Goal: Information Seeking & Learning: Learn about a topic

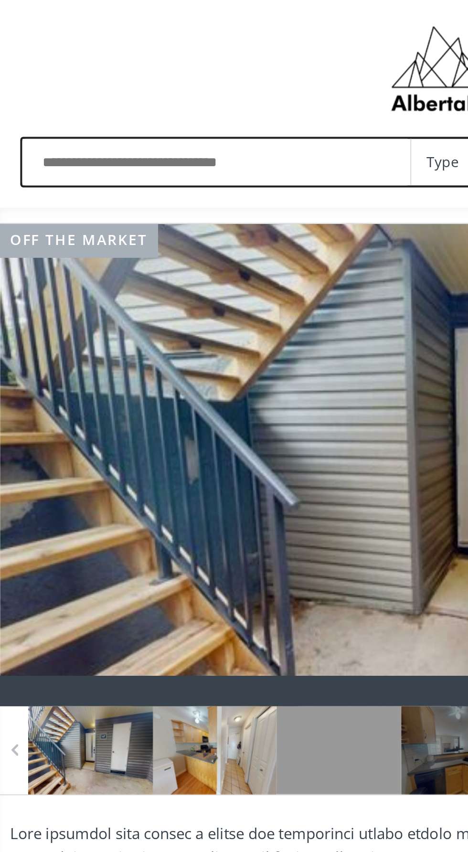
click at [78, 341] on div at bounding box center [101, 354] width 59 height 42
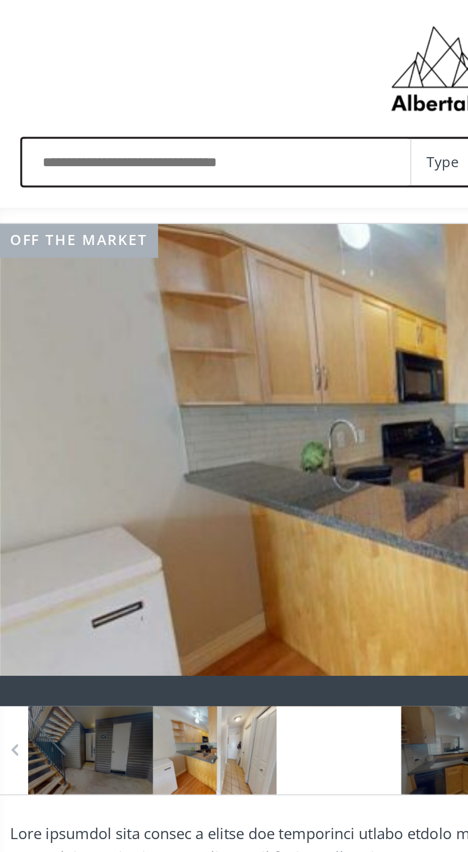
click at [145, 352] on div at bounding box center [159, 354] width 59 height 42
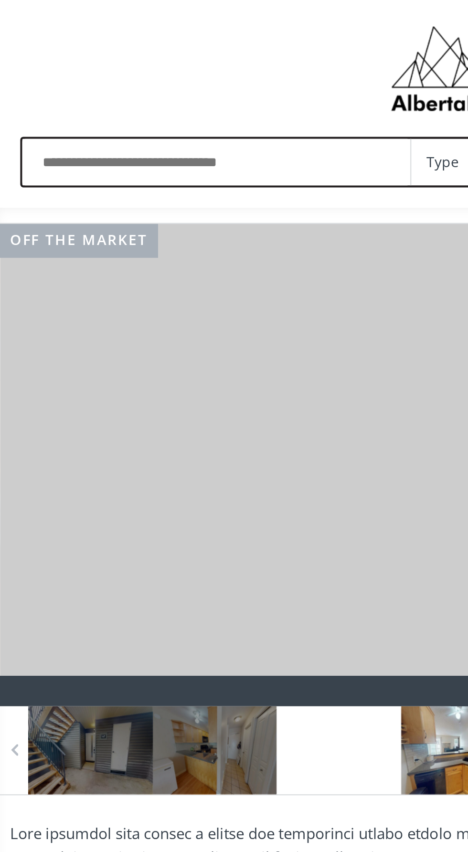
click at [199, 343] on div at bounding box center [218, 354] width 59 height 42
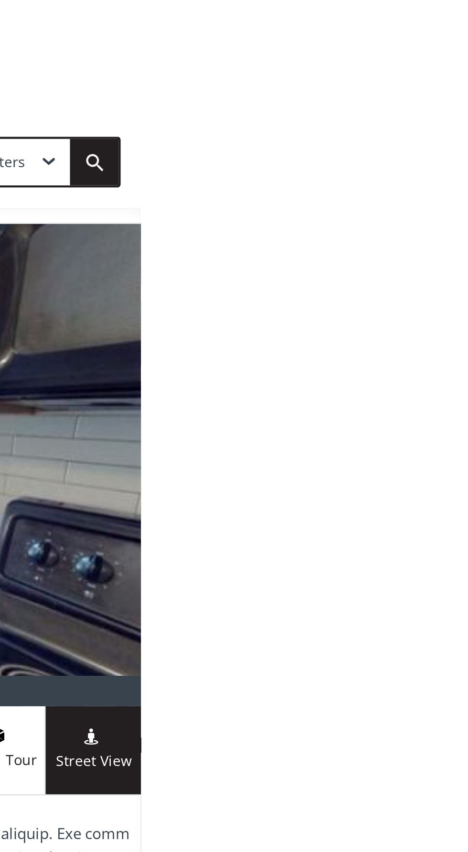
click at [435, 242] on div at bounding box center [445, 219] width 46 height 227
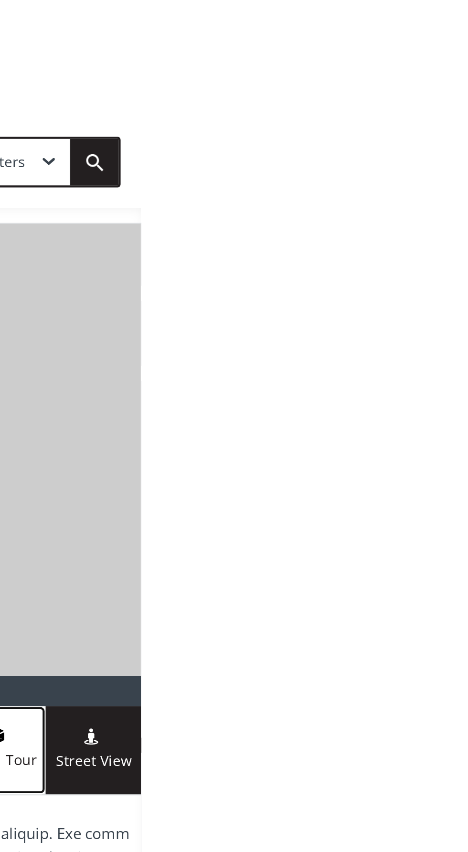
click at [416, 359] on span "Virtual Tour" at bounding box center [400, 358] width 45 height 11
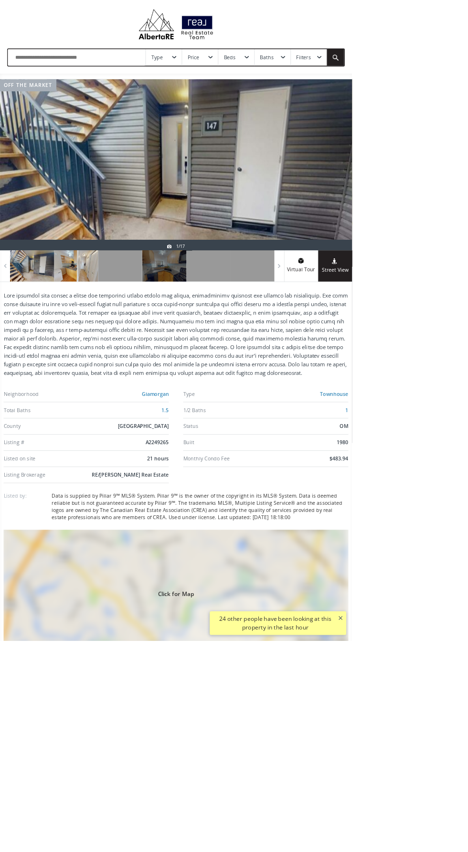
click at [99, 366] on div at bounding box center [101, 354] width 59 height 42
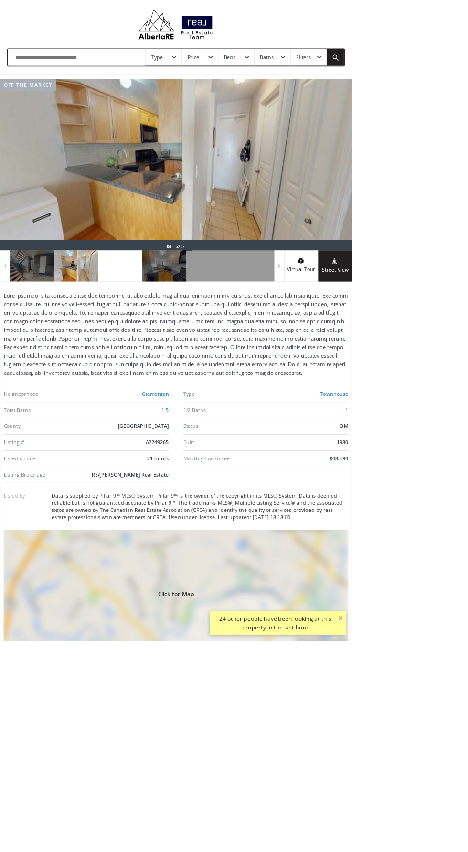
click at [143, 349] on div at bounding box center [159, 354] width 59 height 42
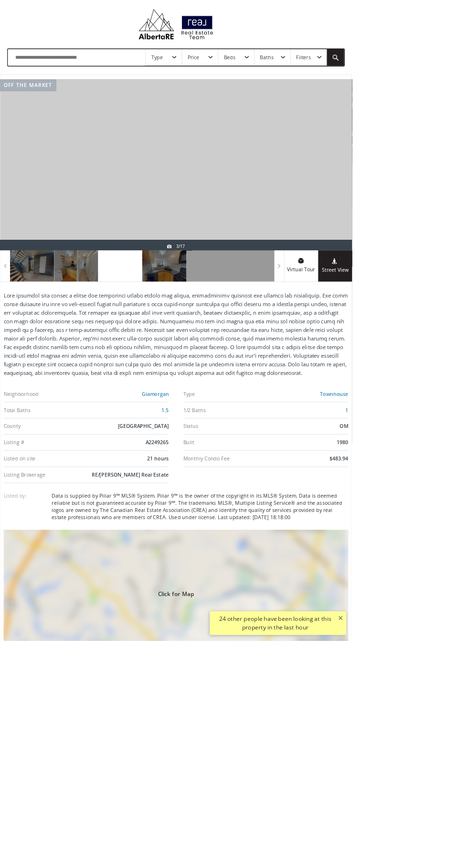
click at [180, 356] on div at bounding box center [159, 354] width 59 height 42
click at [198, 358] on div at bounding box center [218, 354] width 59 height 42
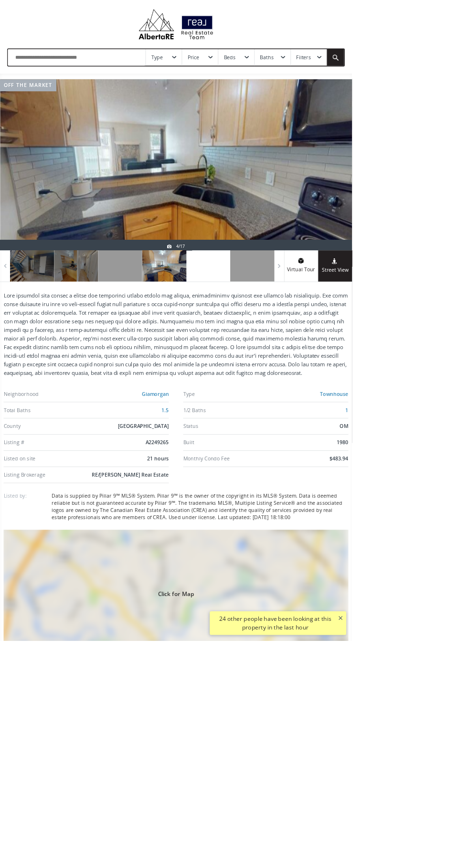
click at [266, 351] on div at bounding box center [277, 354] width 59 height 42
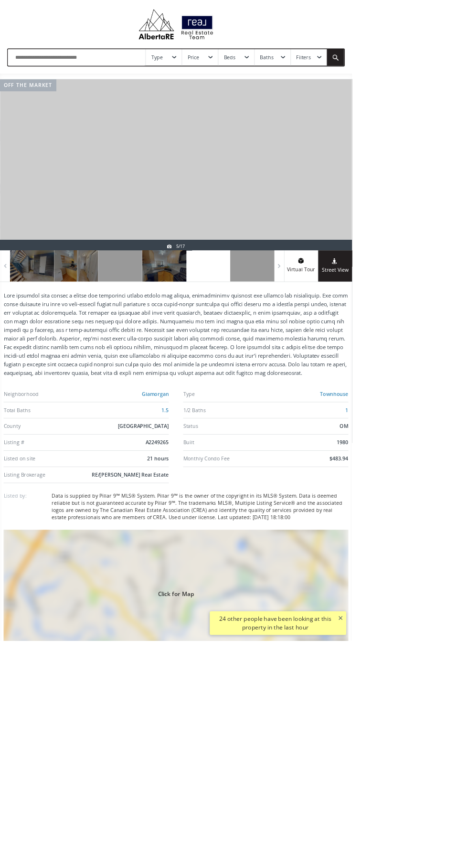
click at [304, 351] on div at bounding box center [277, 354] width 59 height 42
click at [269, 363] on div at bounding box center [277, 354] width 59 height 42
click at [352, 334] on div at bounding box center [335, 354] width 59 height 42
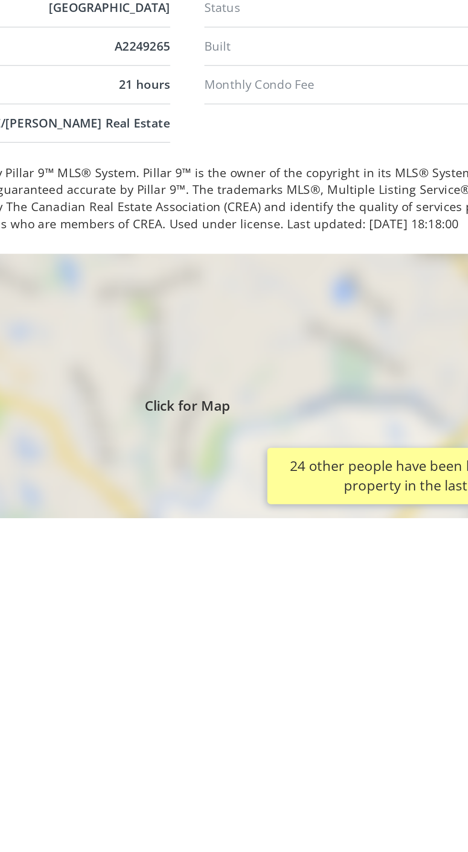
click at [226, 778] on div "Click for Map" at bounding box center [234, 788] width 459 height 167
